Goal: Task Accomplishment & Management: Use online tool/utility

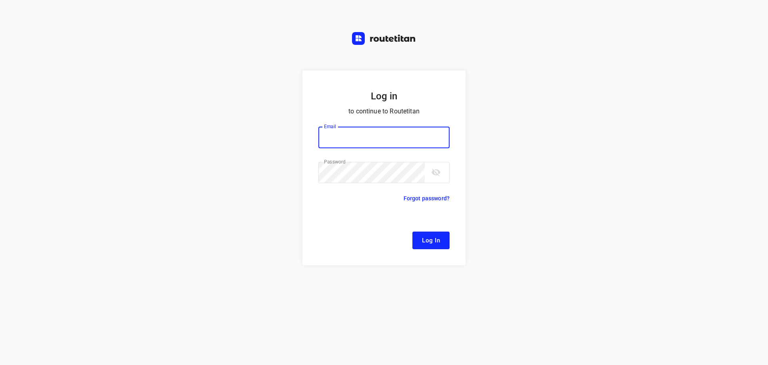
type input "[EMAIL_ADDRESS][DOMAIN_NAME]"
click at [425, 238] on span "Log In" at bounding box center [431, 240] width 18 height 10
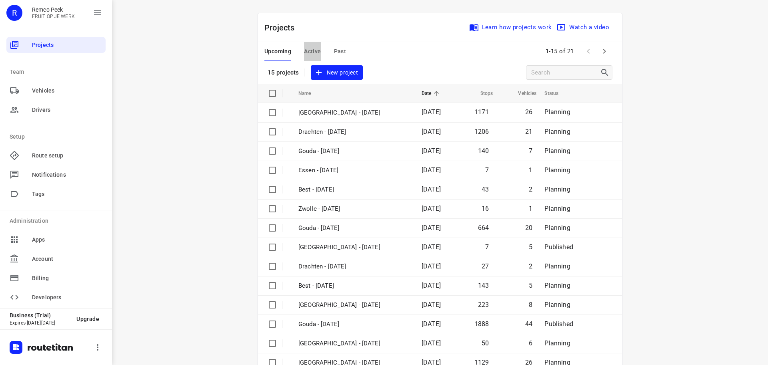
click at [310, 50] on span "Active" at bounding box center [312, 51] width 17 height 10
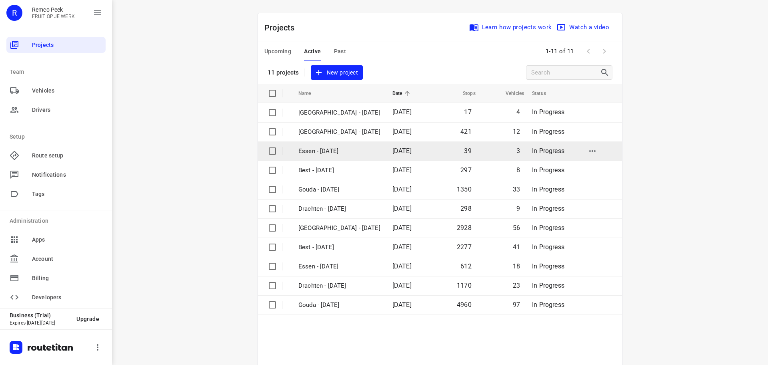
click at [325, 151] on p "Essen - [DATE]" at bounding box center [340, 150] width 82 height 9
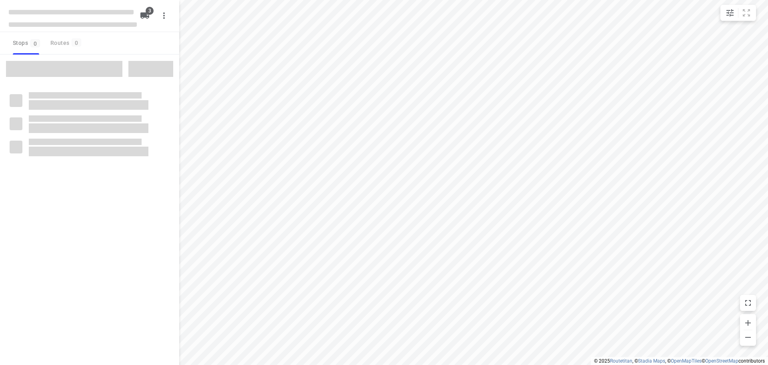
checkbox input "true"
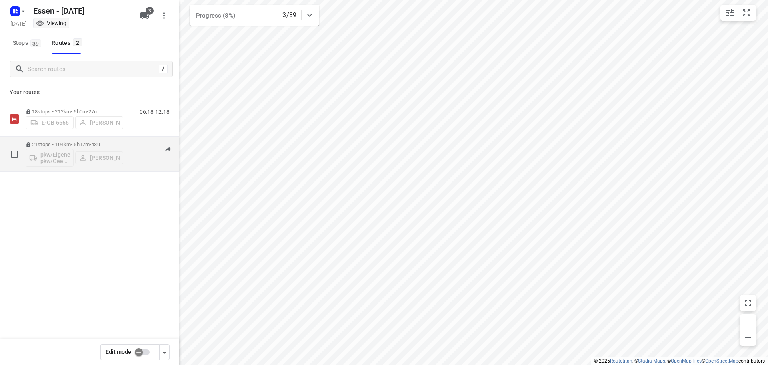
click at [67, 141] on div "21 stops • 104km • 5h17m • [DATE] pkw/Eigener pkw/Geen kenteken [PERSON_NAME]" at bounding box center [75, 153] width 98 height 33
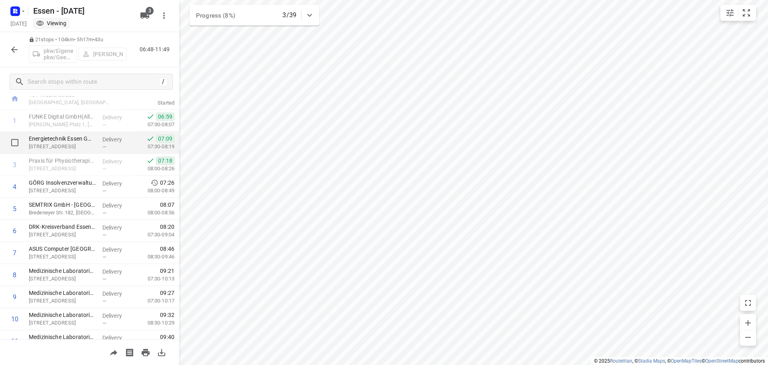
scroll to position [40, 0]
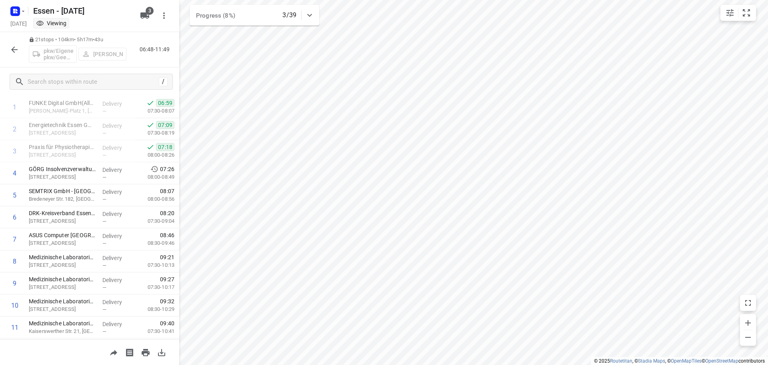
click at [14, 46] on icon "button" at bounding box center [15, 50] width 10 height 10
